Goal: Task Accomplishment & Management: Complete application form

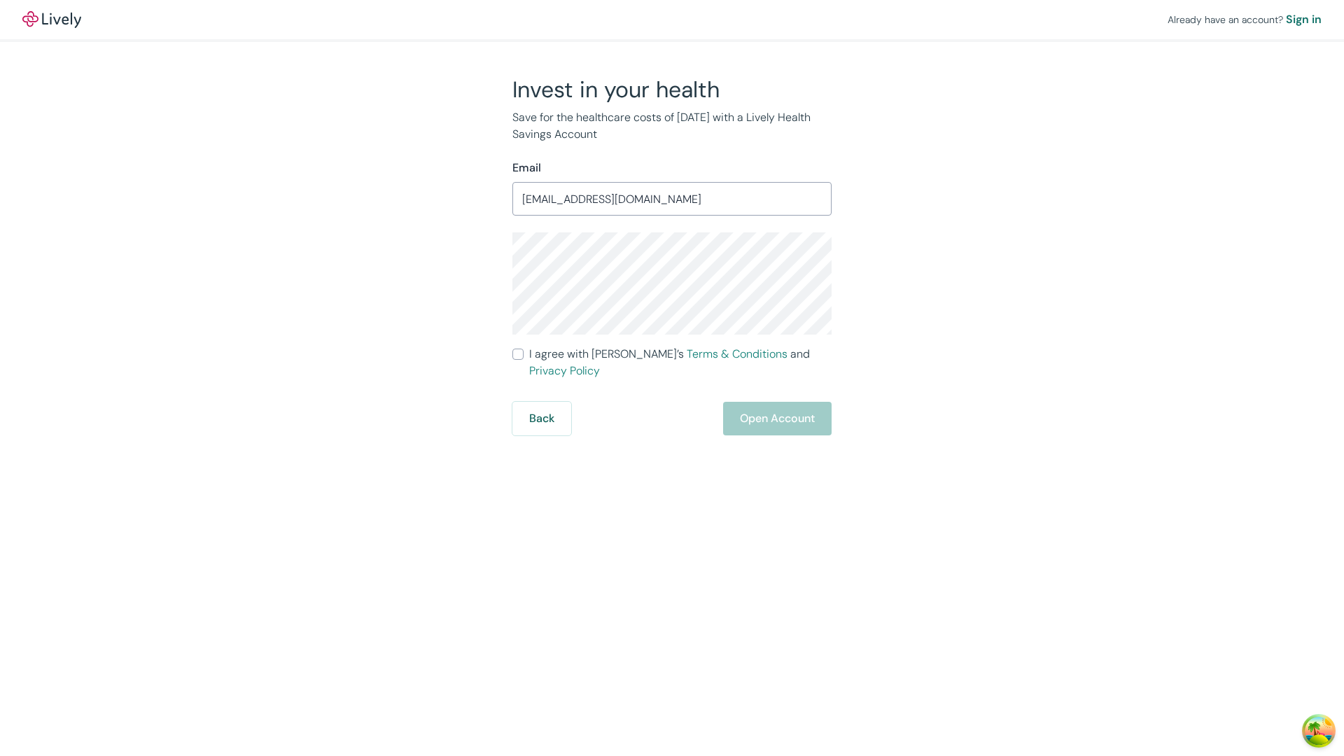
click at [518, 354] on input "I agree with Lively’s Terms & Conditions and Privacy Policy" at bounding box center [517, 354] width 11 height 11
checkbox input "true"
click at [776, 402] on button "Open Account" at bounding box center [777, 419] width 108 height 34
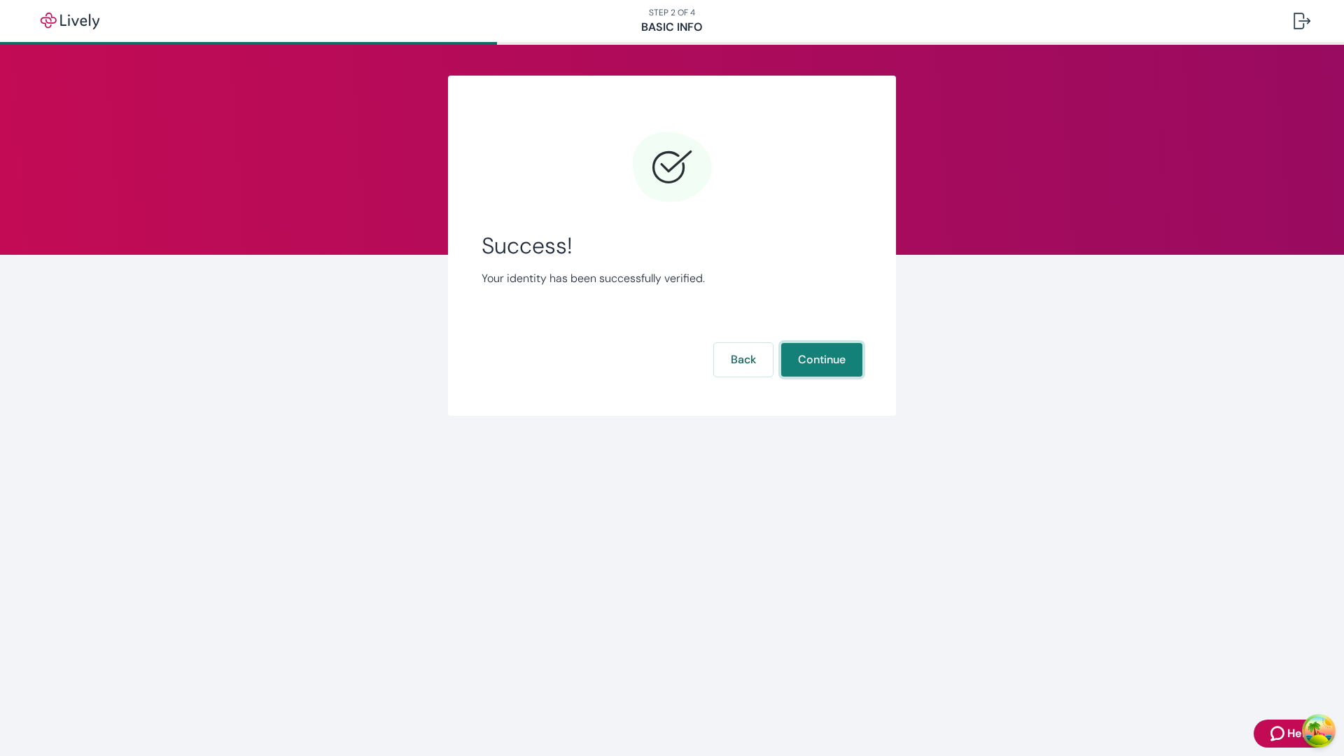
click at [821, 360] on button "Continue" at bounding box center [821, 360] width 81 height 34
